Goal: Task Accomplishment & Management: Manage account settings

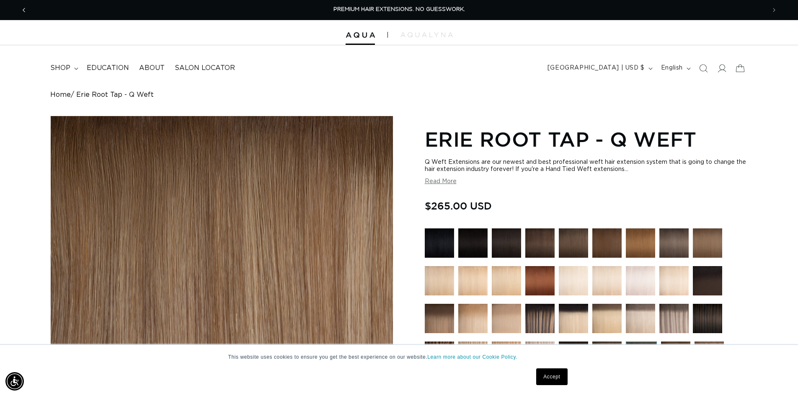
click at [26, 8] on span "Previous announcement" at bounding box center [24, 10] width 8 height 8
click at [724, 70] on icon at bounding box center [721, 68] width 9 height 9
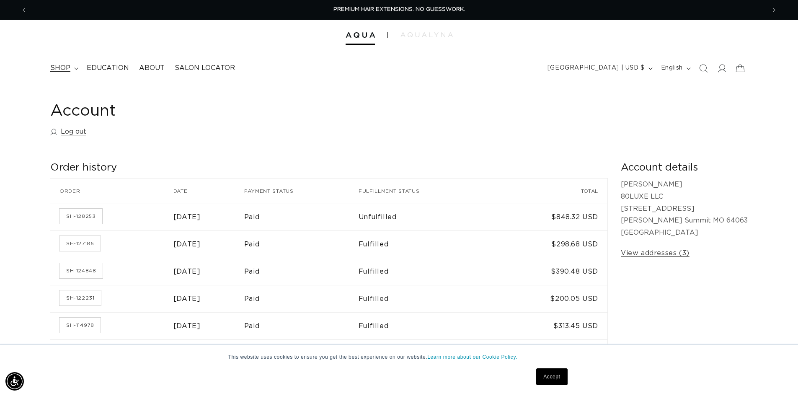
click at [69, 68] on span "shop" at bounding box center [60, 68] width 20 height 9
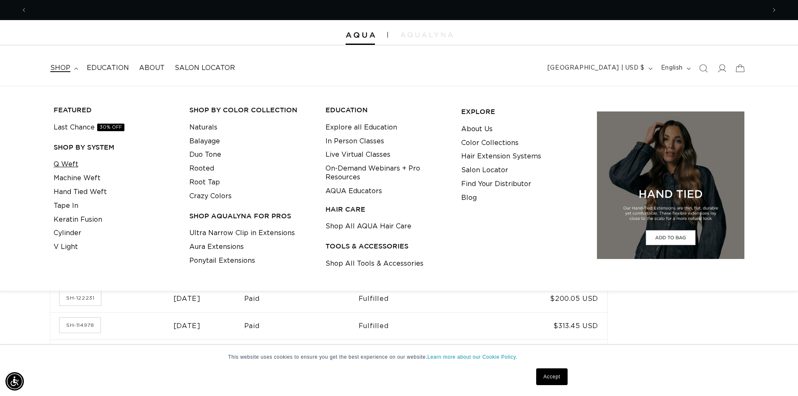
scroll to position [0, 1477]
click at [66, 162] on link "Q Weft" at bounding box center [66, 164] width 25 height 14
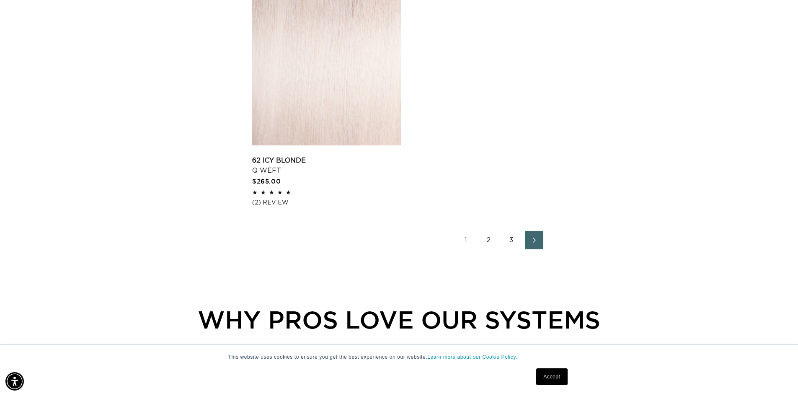
scroll to position [0, 1477]
click at [488, 241] on link "2" at bounding box center [488, 240] width 18 height 18
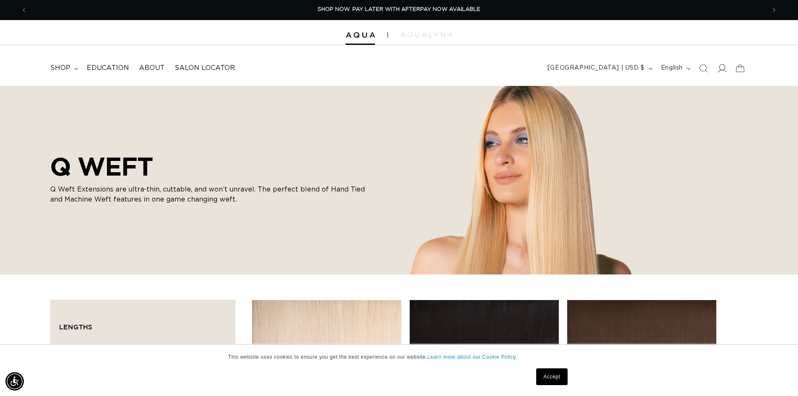
click at [726, 69] on span at bounding box center [721, 68] width 18 height 18
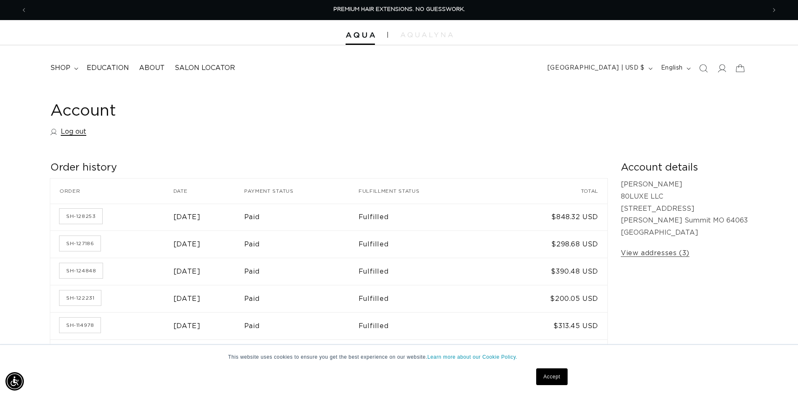
click at [69, 131] on link "Log out" at bounding box center [68, 132] width 36 height 12
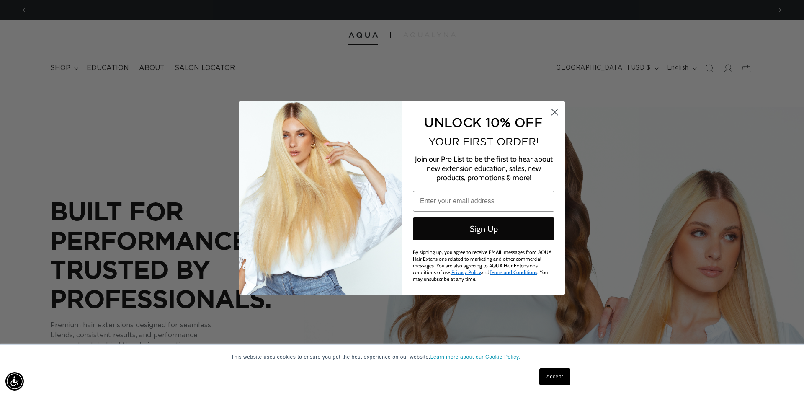
scroll to position [0, 745]
